Goal: Communication & Community: Answer question/provide support

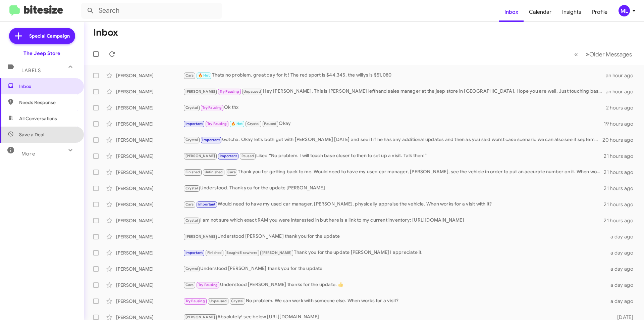
click at [43, 131] on span "Save a Deal" at bounding box center [31, 134] width 25 height 7
type input "in:not-interested"
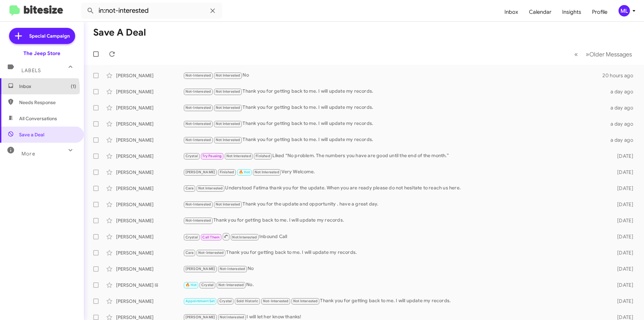
click at [28, 89] on span "Inbox (1)" at bounding box center [47, 86] width 57 height 7
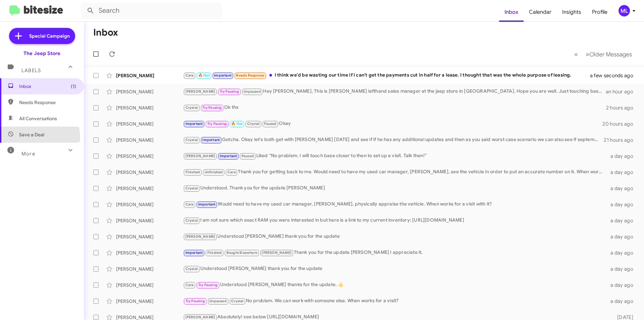
click at [31, 138] on span "Save a Deal" at bounding box center [42, 134] width 84 height 16
type input "in:not-interested"
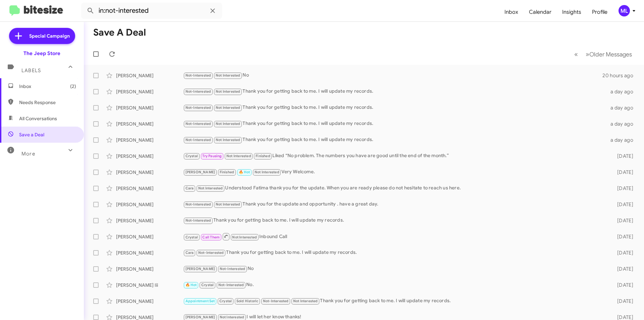
click at [38, 83] on span "Inbox (2)" at bounding box center [47, 86] width 57 height 7
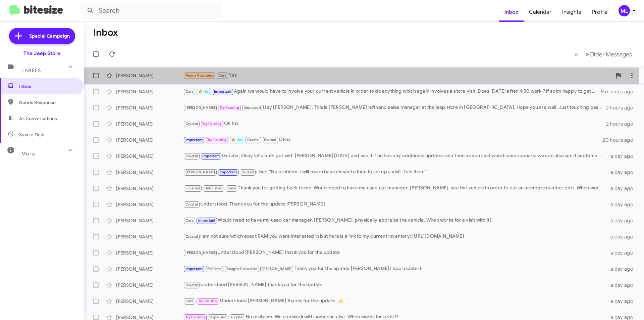
click at [237, 73] on div "Needs Response Cara Yes" at bounding box center [397, 75] width 429 height 8
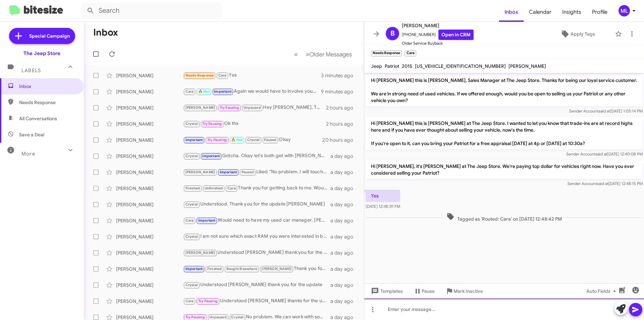
click at [402, 314] on div at bounding box center [504, 308] width 280 height 21
click at [240, 72] on div "Needs Response Cara Yes" at bounding box center [257, 75] width 149 height 8
click at [409, 312] on div at bounding box center [504, 308] width 280 height 21
